Goal: Task Accomplishment & Management: Use online tool/utility

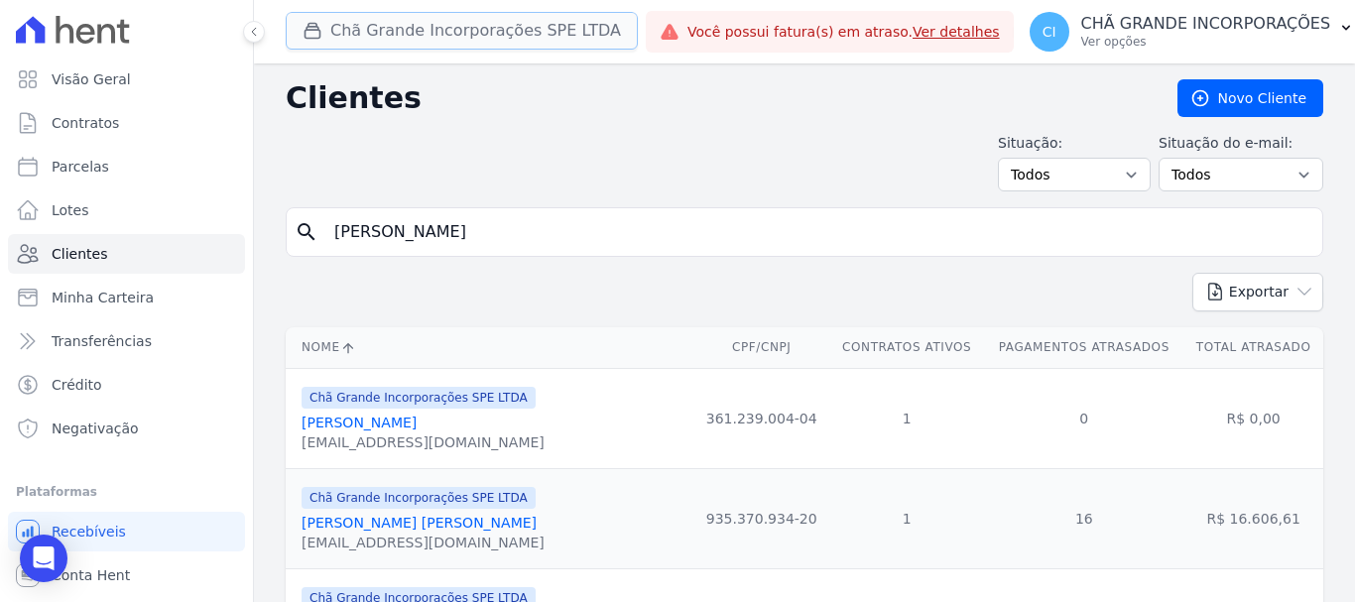
click at [316, 42] on button "Chã Grande Incorporações SPE LTDA" at bounding box center [462, 31] width 352 height 38
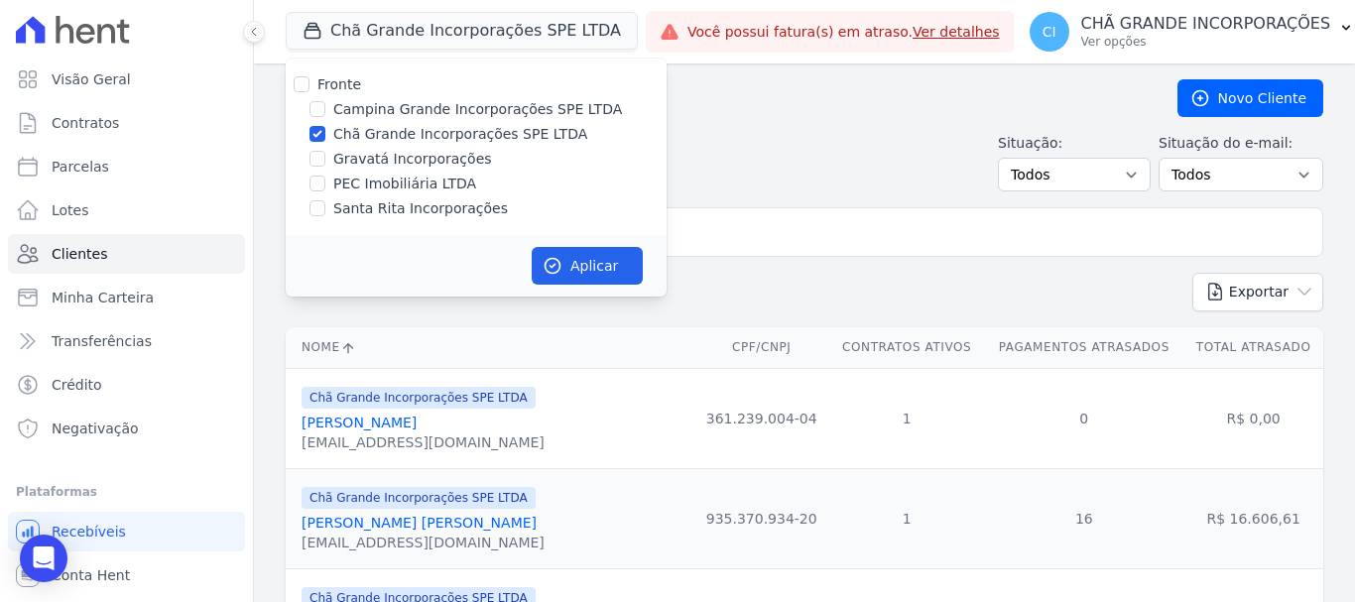
click at [316, 137] on div at bounding box center [317, 134] width 16 height 20
click at [314, 138] on input "Chã Grande Incorporações SPE LTDA" at bounding box center [317, 134] width 16 height 16
checkbox input "false"
click at [318, 105] on input "Campina Grande Incorporações SPE LTDA" at bounding box center [317, 109] width 16 height 16
checkbox input "true"
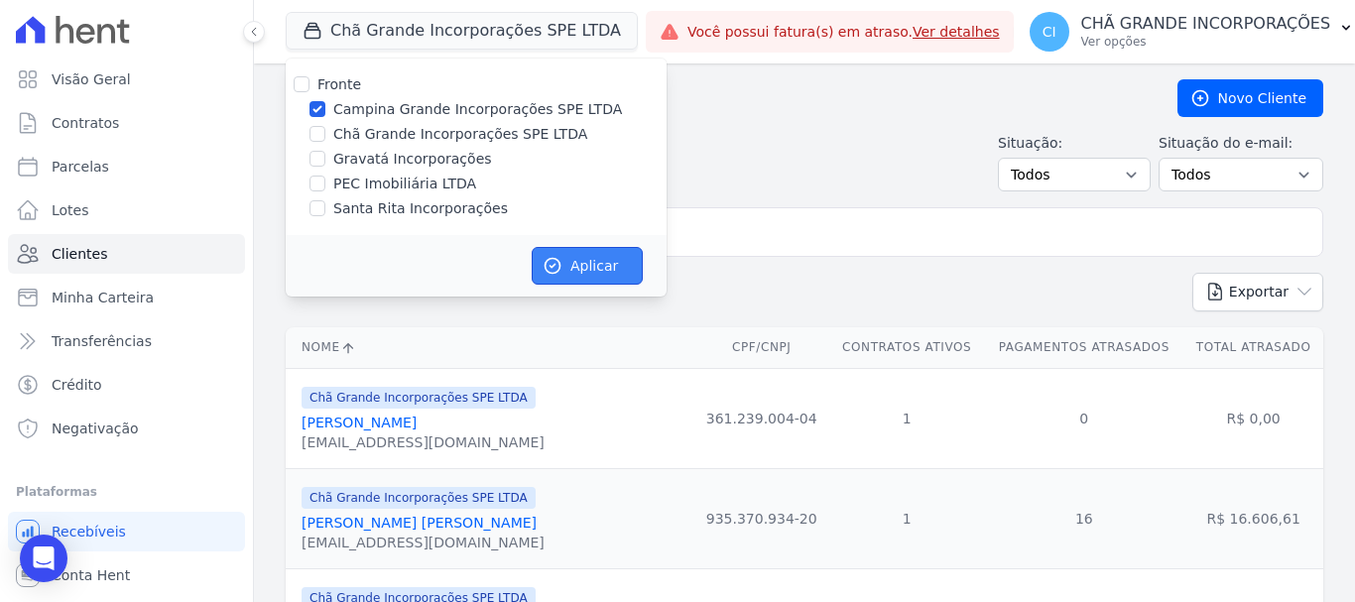
click at [562, 268] on button "Aplicar" at bounding box center [587, 266] width 111 height 38
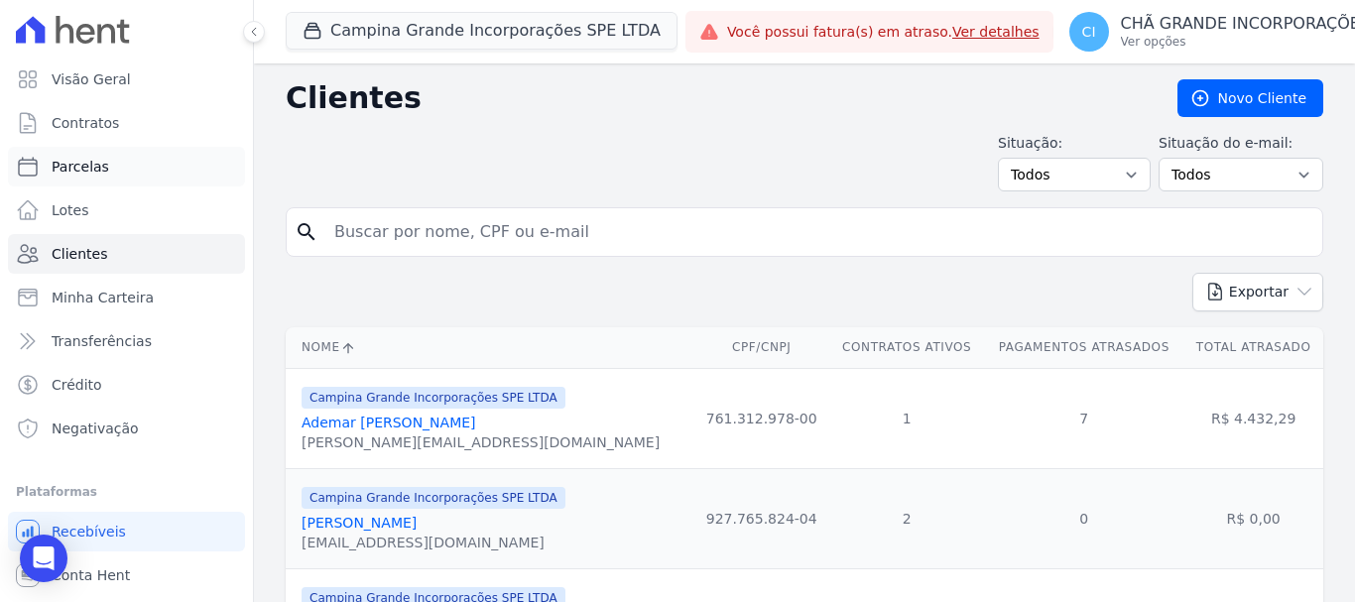
click at [95, 175] on span "Parcelas" at bounding box center [81, 167] width 58 height 20
select select
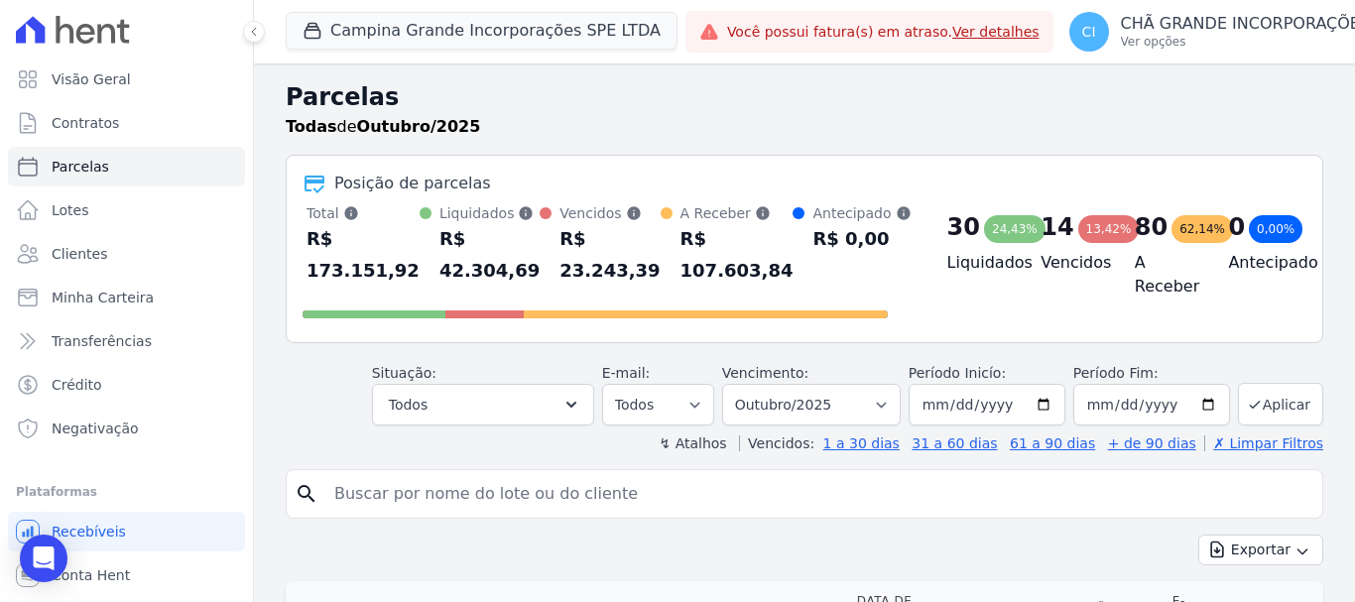
click at [327, 491] on input "search" at bounding box center [818, 494] width 992 height 40
paste input "Jose Edilson Alves De Araujo"
type input "[PERSON_NAME] [PERSON_NAME]"
select select
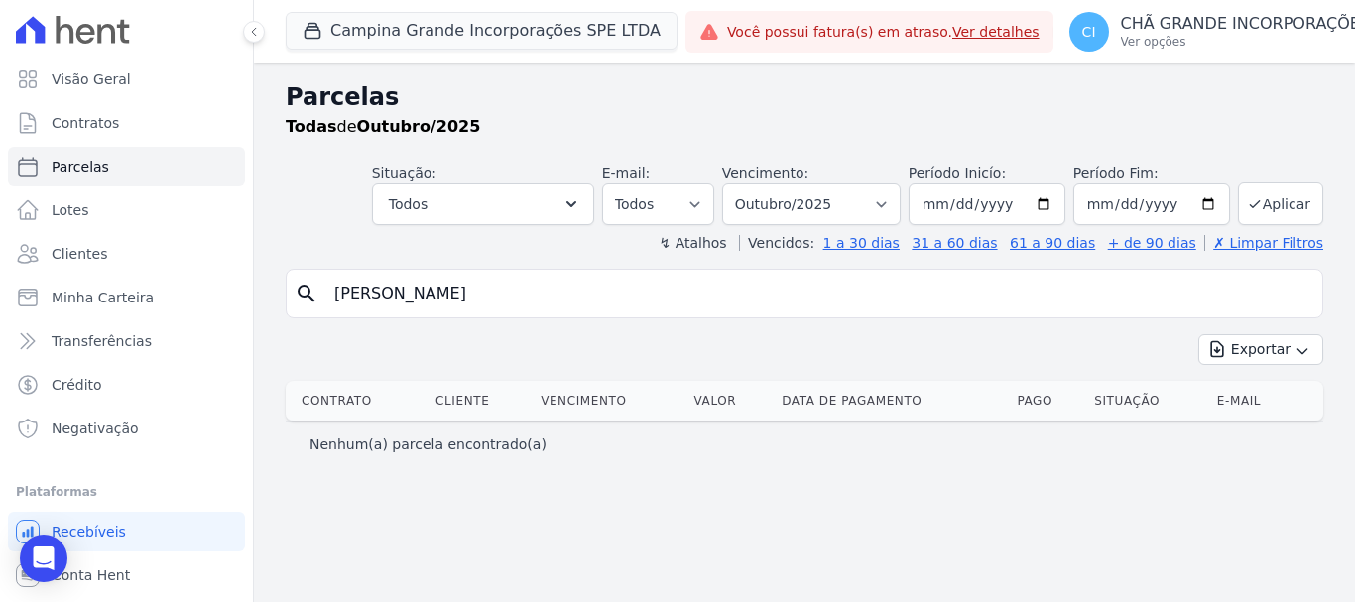
click at [532, 294] on input "[PERSON_NAME] [PERSON_NAME]" at bounding box center [818, 294] width 992 height 40
click at [893, 202] on select "Filtrar por período ──────── Todos os meses Janeiro/2023 Fevereiro/2023 Março/2…" at bounding box center [811, 204] width 178 height 42
select select "07/2025"
click at [750, 183] on select "Filtrar por período ──────── Todos os meses Janeiro/2023 Fevereiro/2023 Março/2…" at bounding box center [811, 204] width 178 height 42
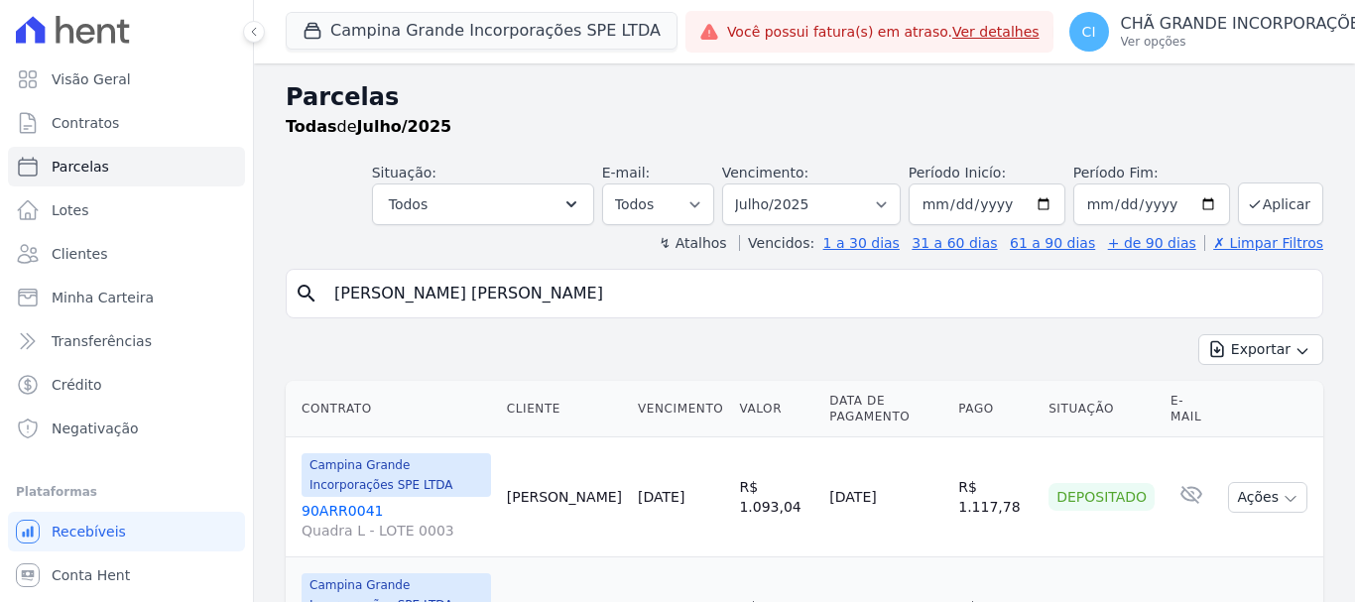
select select
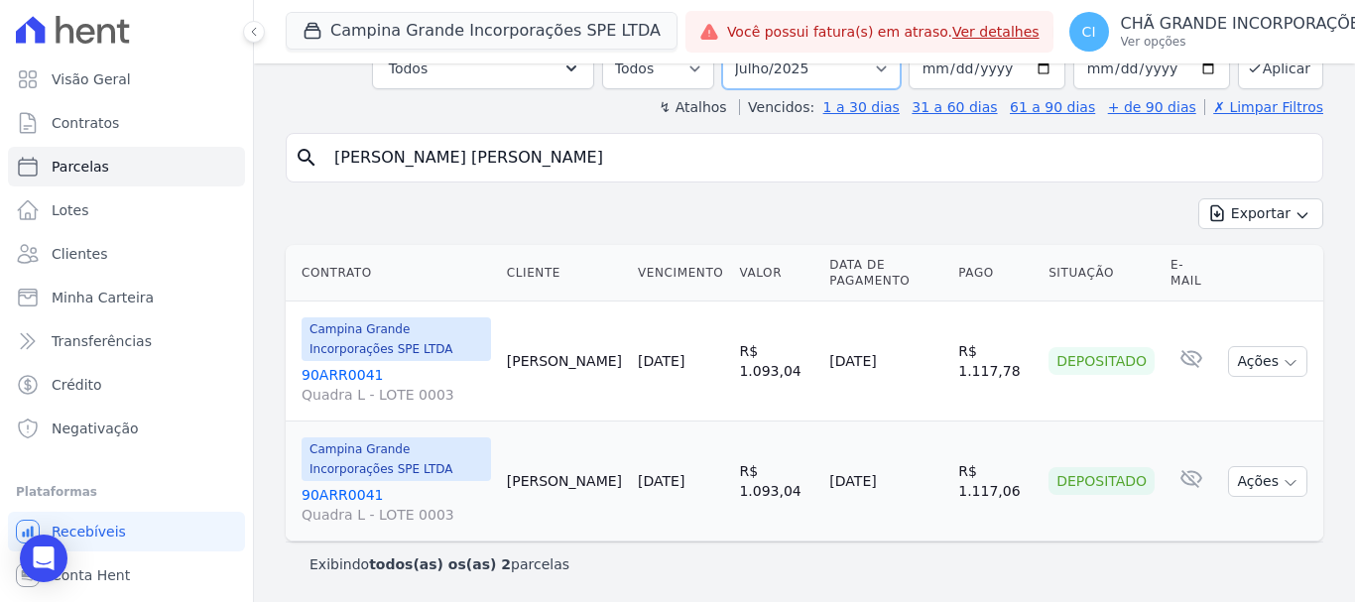
scroll to position [120, 0]
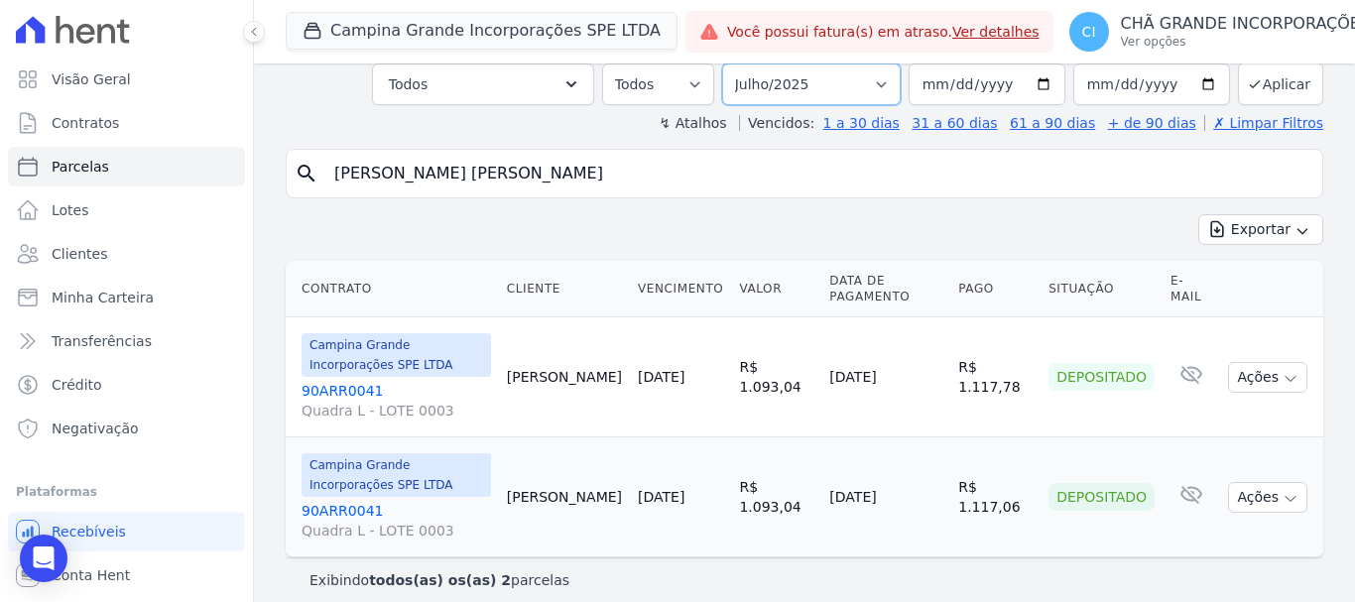
click at [884, 73] on select "Filtrar por período ──────── Todos os meses Janeiro/2023 Fevereiro/2023 Março/2…" at bounding box center [811, 84] width 178 height 42
select select "08/2025"
click at [735, 63] on select "Filtrar por período ──────── Todos os meses Janeiro/2023 Fevereiro/2023 Março/2…" at bounding box center [811, 84] width 178 height 42
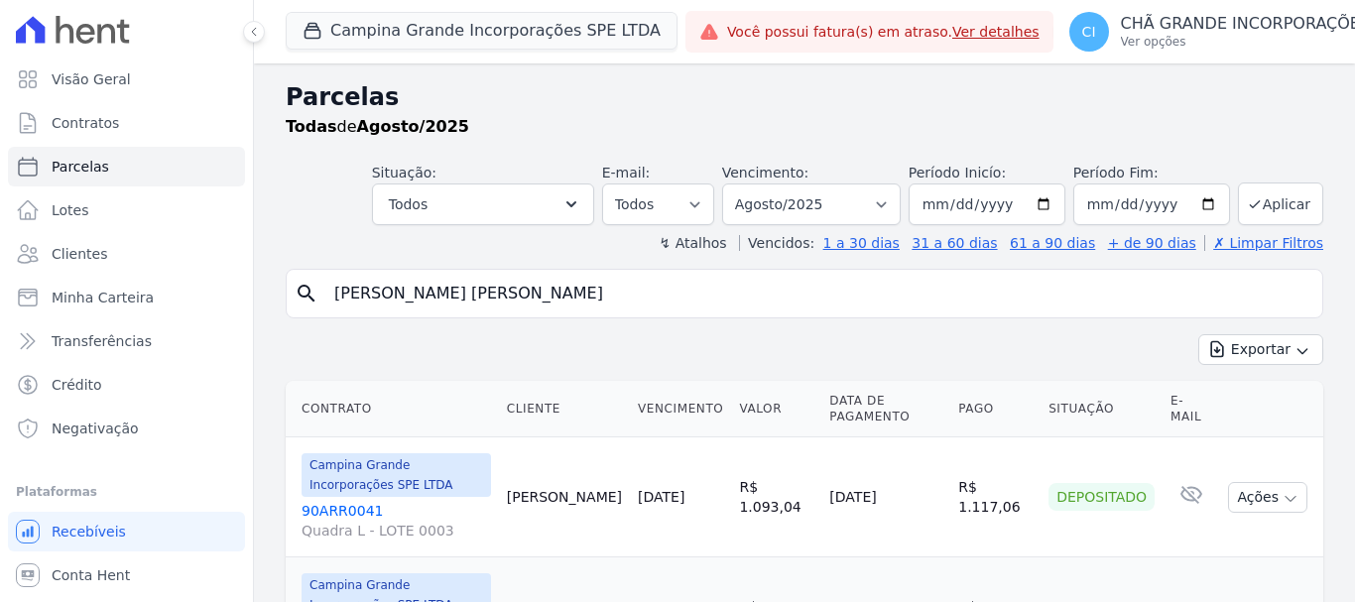
select select
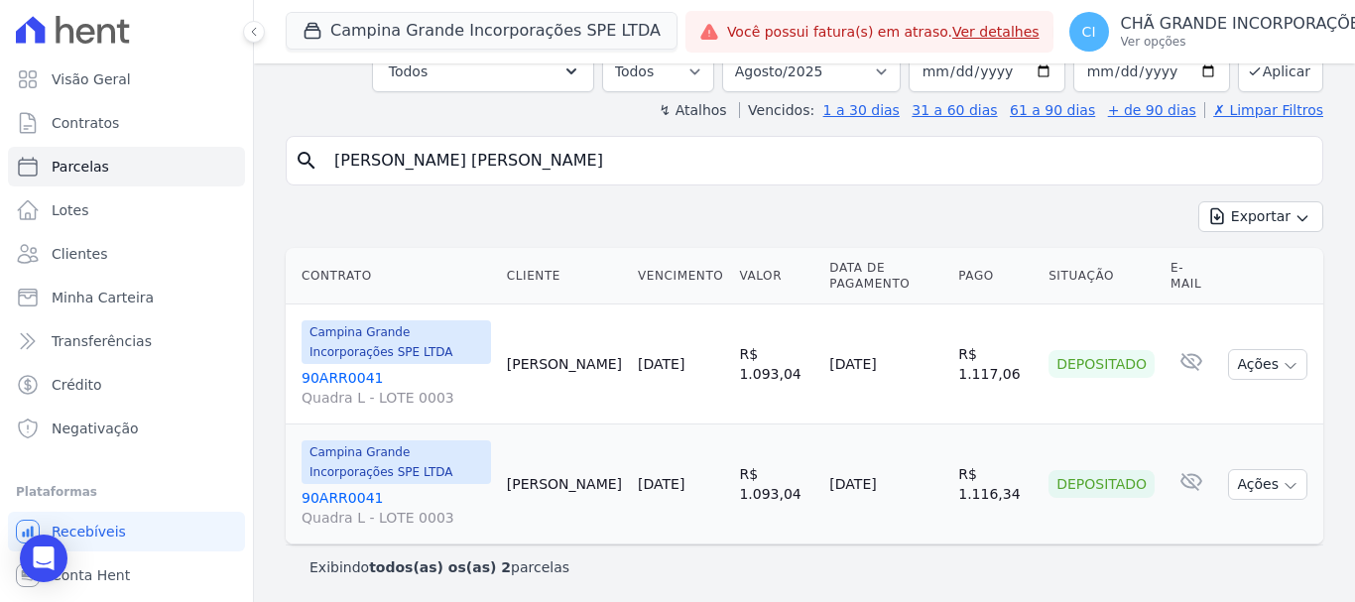
scroll to position [136, 0]
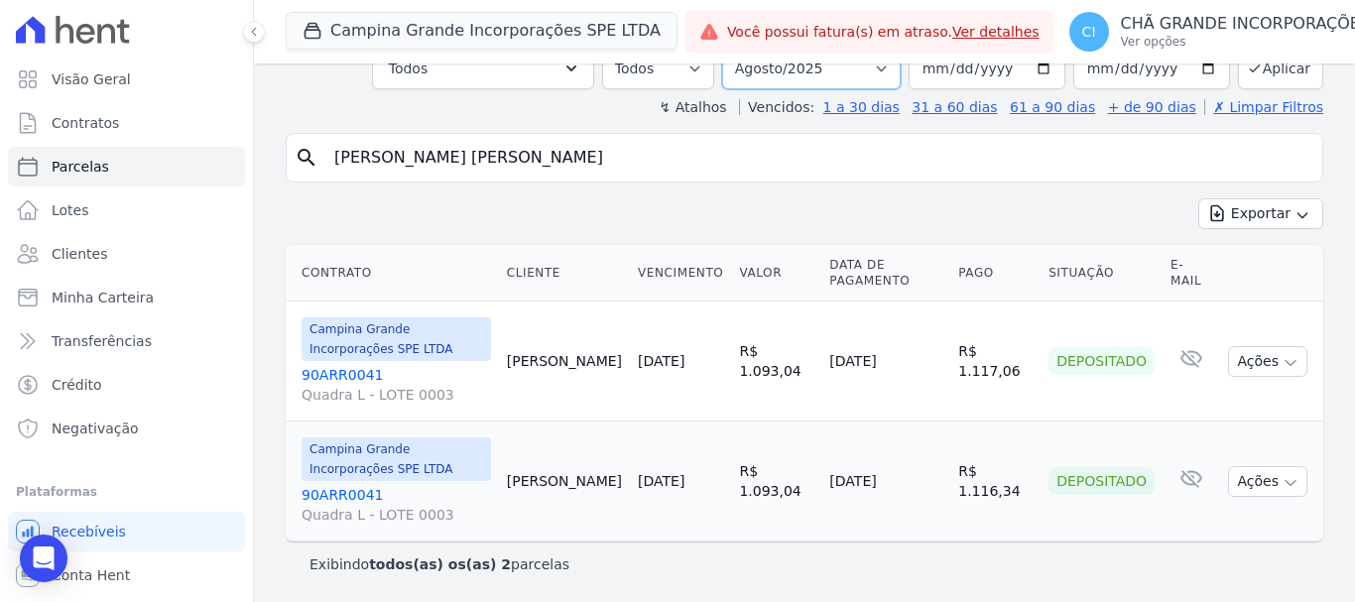
click at [888, 64] on select "Filtrar por período ──────── Todos os meses Janeiro/2023 Fevereiro/2023 Março/2…" at bounding box center [811, 69] width 178 height 42
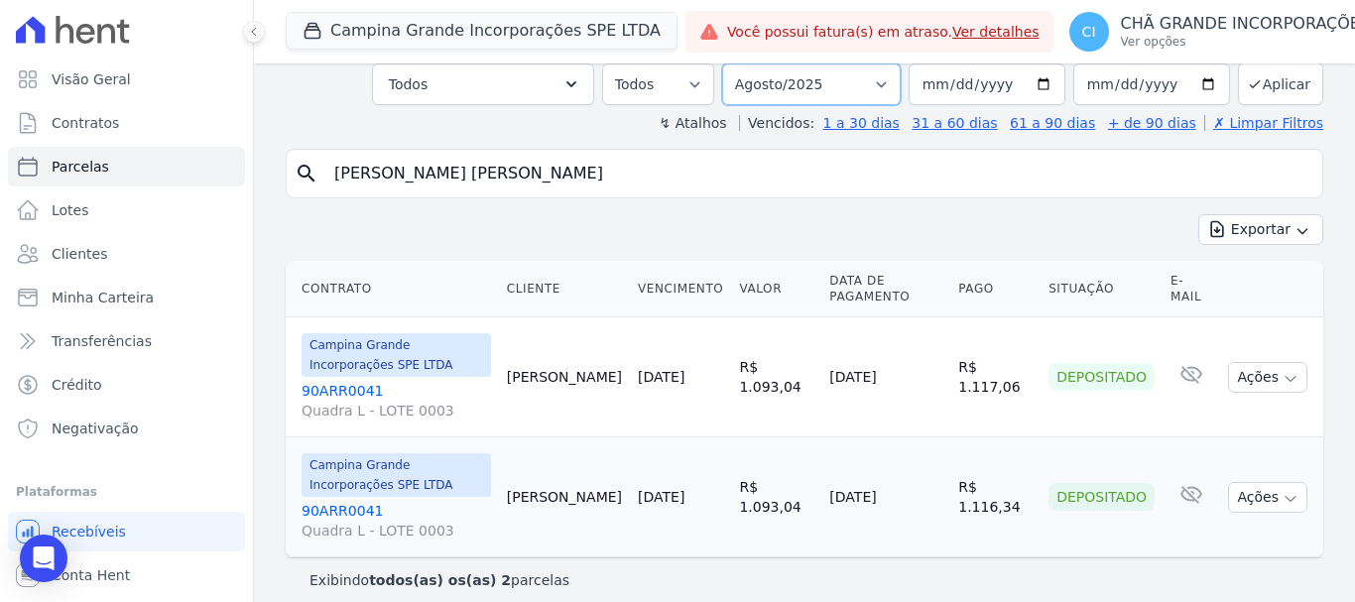
select select "09/2026"
click at [735, 63] on select "Filtrar por período ──────── Todos os meses Janeiro/2023 Fevereiro/2023 Março/2…" at bounding box center [811, 84] width 178 height 42
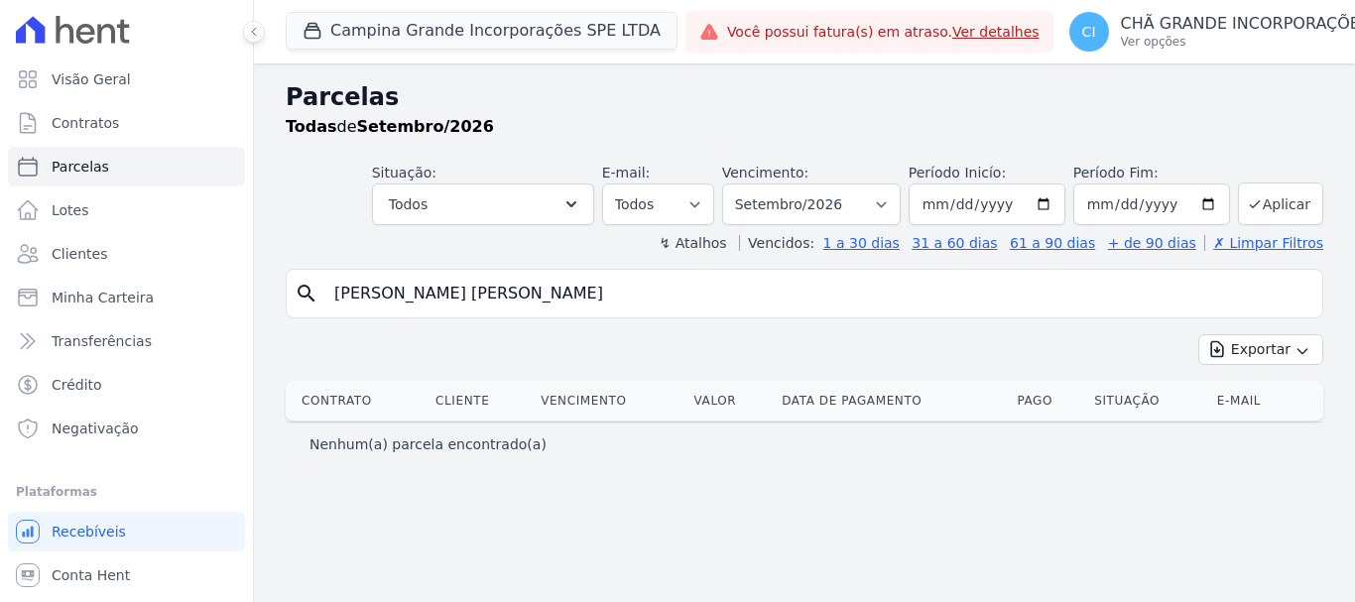
select select
click at [896, 199] on select "Filtrar por período ──────── Todos os meses Janeiro/2023 Fevereiro/2023 Março/2…" at bounding box center [811, 204] width 178 height 42
select select "06/2026"
click at [750, 183] on select "Filtrar por período ──────── Todos os meses Janeiro/2023 Fevereiro/2023 Março/2…" at bounding box center [811, 204] width 178 height 42
select select
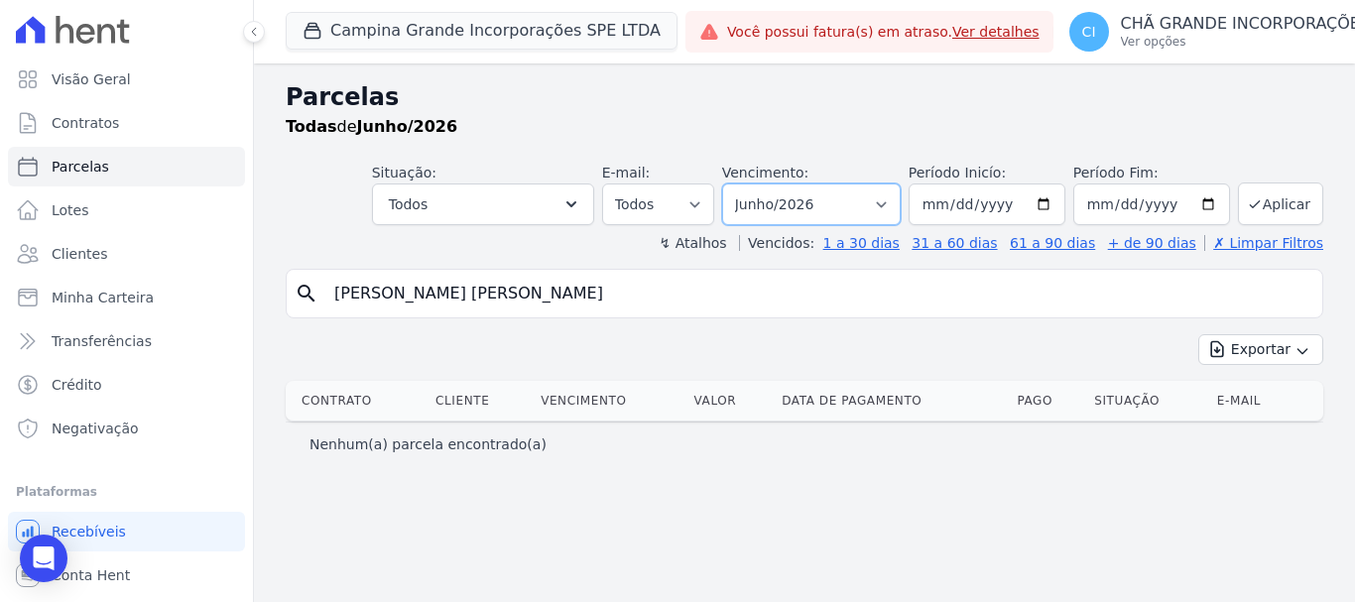
click at [899, 207] on select "Filtrar por período ──────── Todos os meses Janeiro/2023 Fevereiro/2023 Março/2…" at bounding box center [811, 204] width 178 height 42
select select "08/2025"
click at [750, 183] on select "Filtrar por período ──────── Todos os meses Janeiro/2023 Fevereiro/2023 Março/2…" at bounding box center [811, 204] width 178 height 42
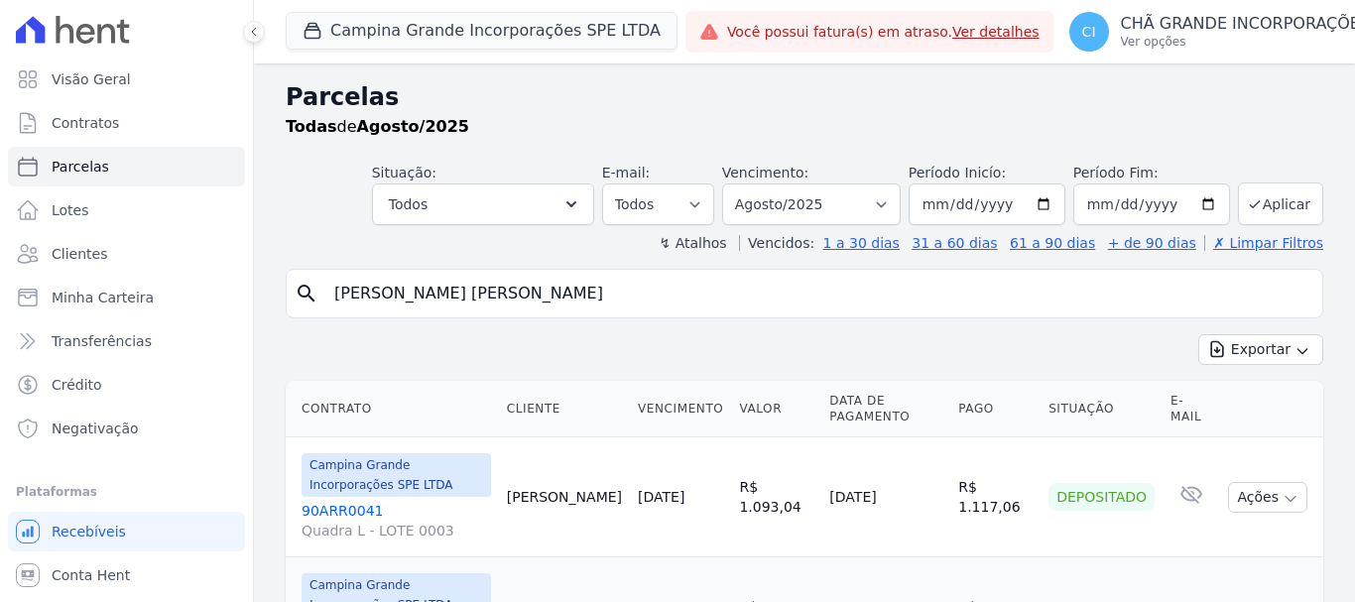
select select
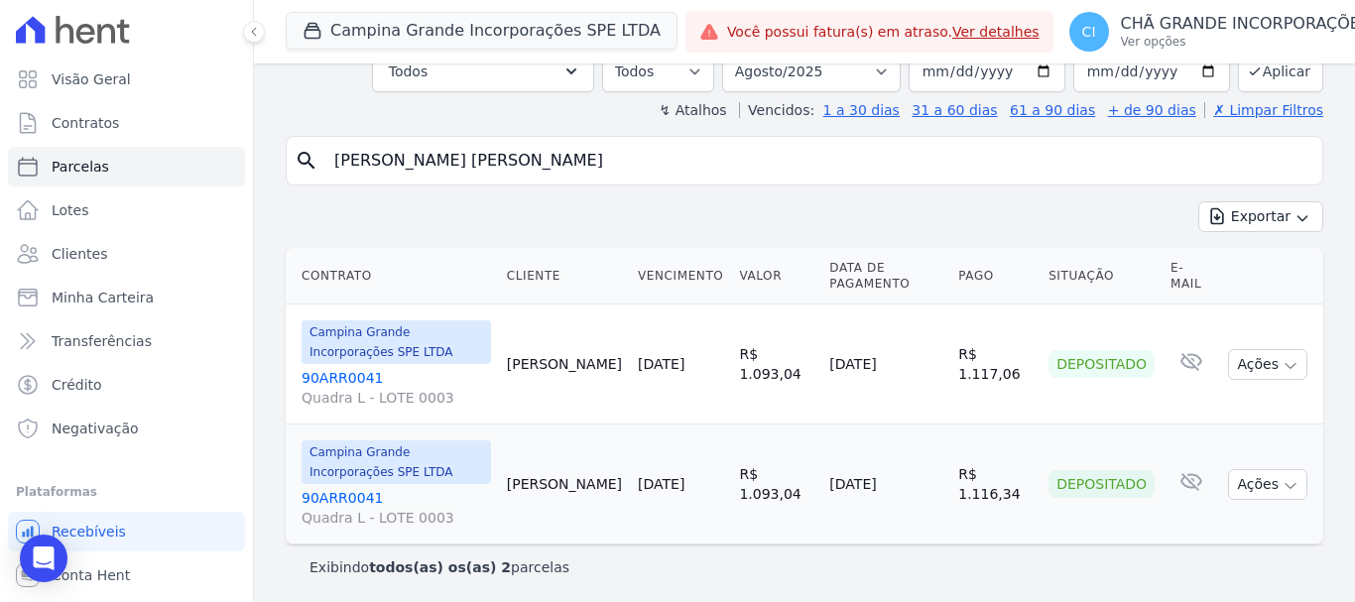
scroll to position [136, 0]
